Goal: Navigation & Orientation: Find specific page/section

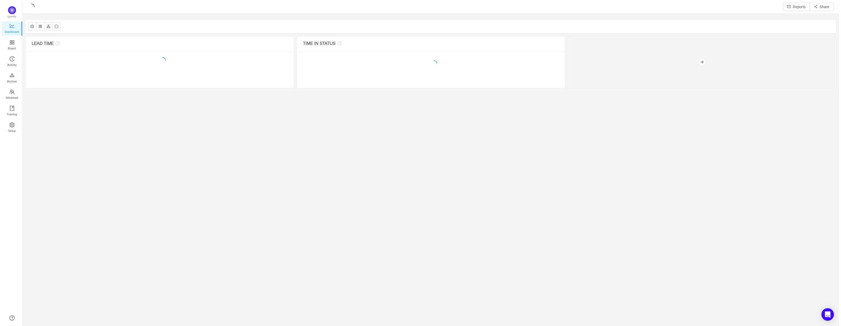
scroll to position [326, 820]
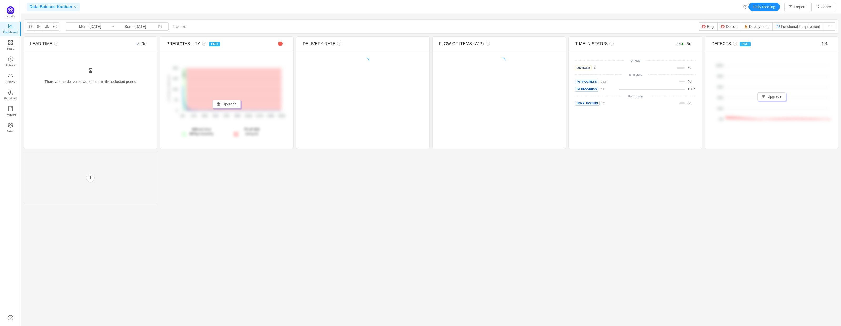
click at [71, 9] on span "Data Science Kanban" at bounding box center [50, 7] width 43 height 8
click at [65, 30] on span "Senior SC2 NEW" at bounding box center [67, 27] width 73 height 8
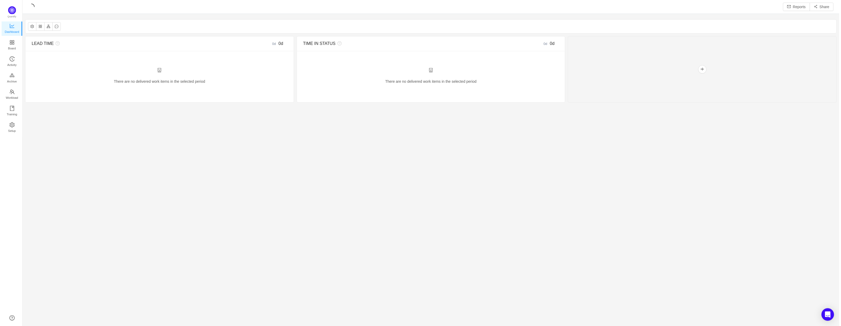
scroll to position [326, 820]
click at [12, 45] on span "Board" at bounding box center [11, 48] width 8 height 11
